Goal: Information Seeking & Learning: Learn about a topic

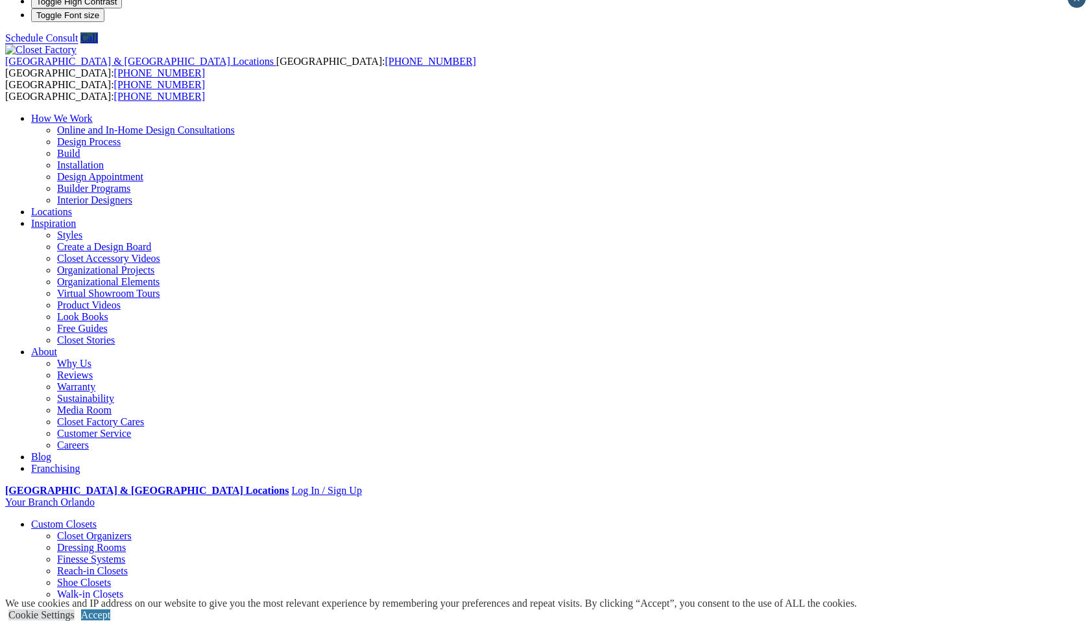
scroll to position [26, 0]
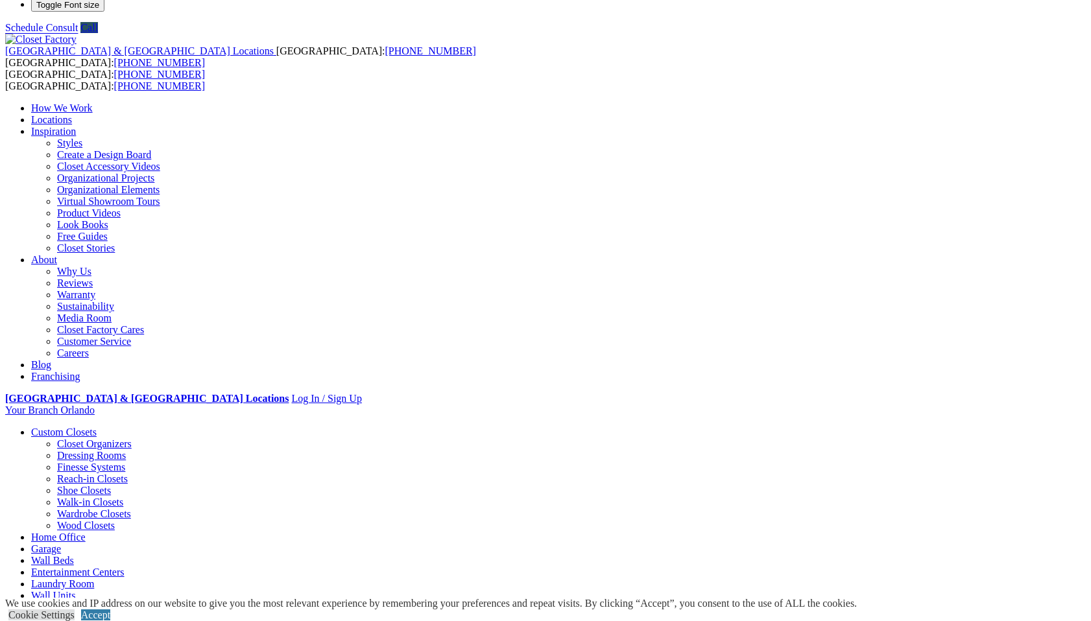
click at [94, 579] on link "Laundry Room" at bounding box center [62, 584] width 63 height 11
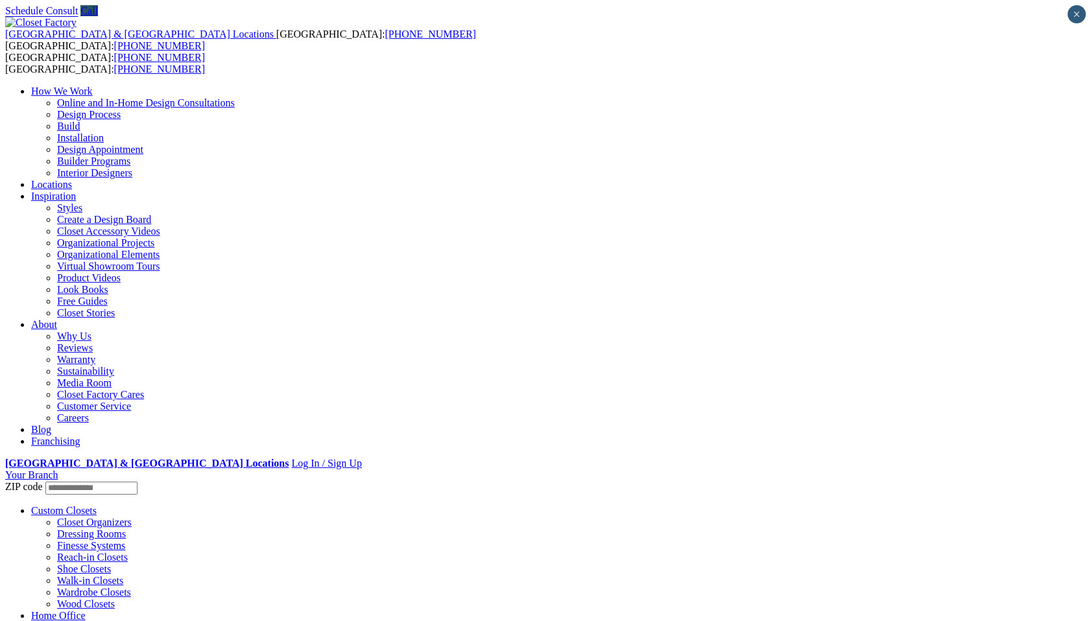
click at [403, 179] on li "Locations" at bounding box center [558, 185] width 1055 height 12
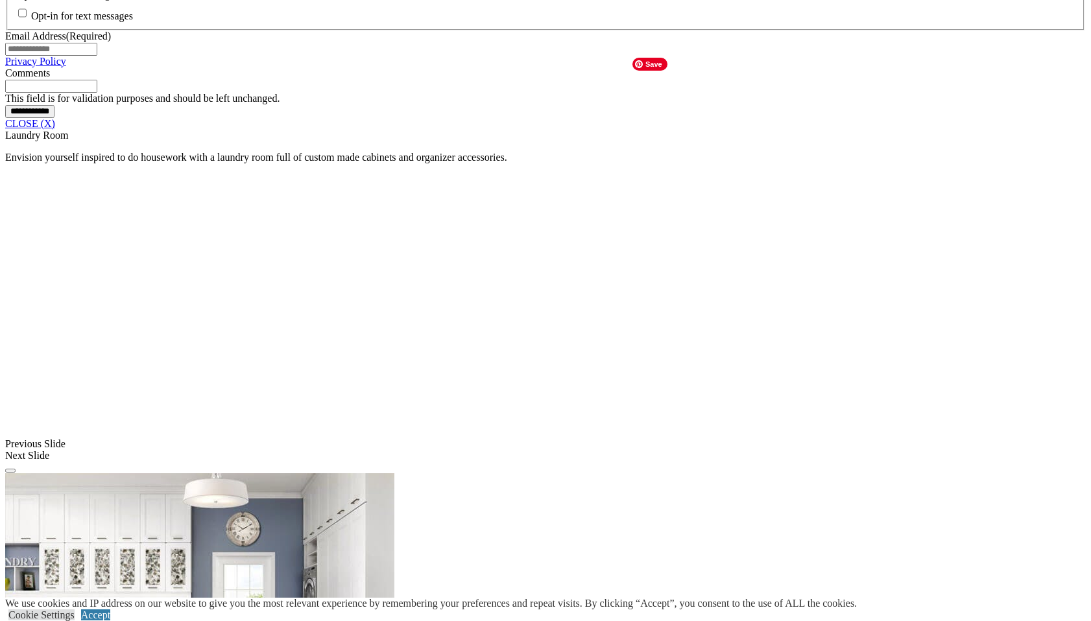
scroll to position [1116, 0]
